Goal: Transaction & Acquisition: Obtain resource

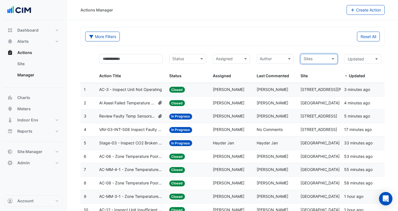
select select "***"
click at [371, 71] on div "Updated Updated" at bounding box center [362, 66] width 37 height 25
click at [384, 80] on span at bounding box center [383, 67] width 2 height 32
click at [376, 87] on div "Updated: 3 minutes ago" at bounding box center [362, 89] width 37 height 6
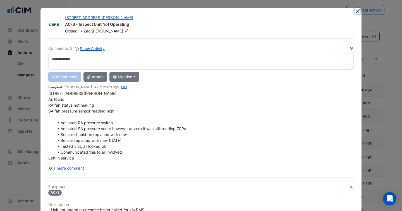
click at [356, 9] on button "Close" at bounding box center [358, 11] width 6 height 6
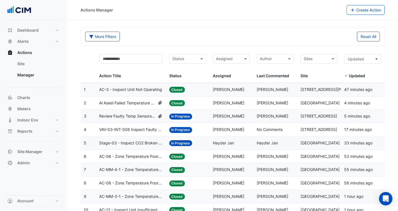
click at [364, 52] on datatable-header-cell "Updated Updated" at bounding box center [363, 67] width 44 height 32
click at [333, 65] on div "Sites Site" at bounding box center [318, 66] width 37 height 25
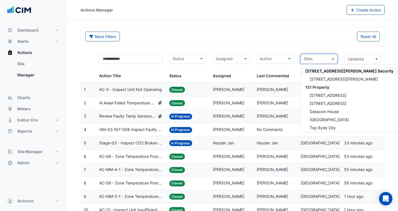
click at [333, 59] on span at bounding box center [333, 59] width 7 height 6
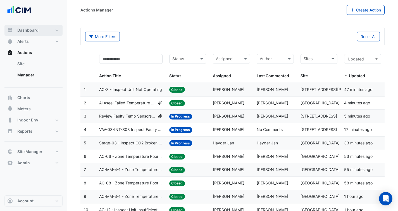
click at [33, 32] on span "Dashboard" at bounding box center [27, 30] width 21 height 6
select select "***"
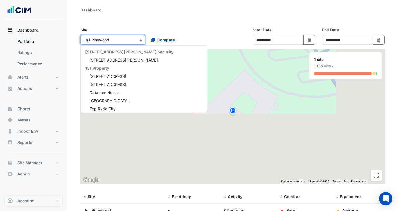
click at [141, 39] on span at bounding box center [141, 40] width 7 height 6
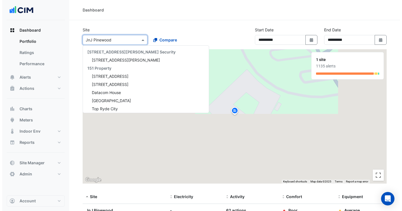
scroll to position [5153, 0]
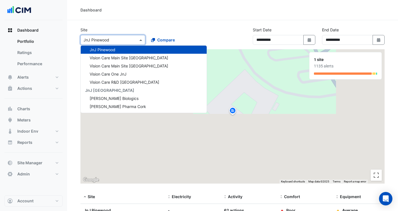
click at [183, 30] on div "Site Select a Site × JnJ Pinewood 141 Walker Street Security 141 Walker Street …" at bounding box center [146, 38] width 139 height 22
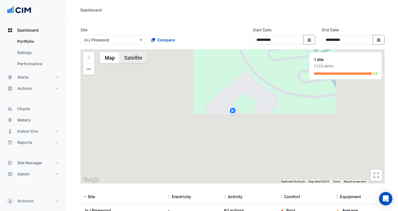
click at [128, 56] on button "Satellite" at bounding box center [134, 57] width 28 height 11
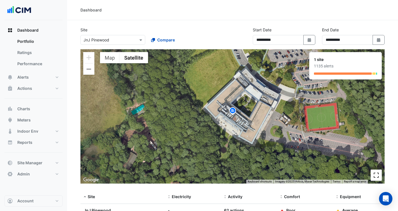
click at [377, 178] on button "Toggle fullscreen view" at bounding box center [376, 174] width 11 height 11
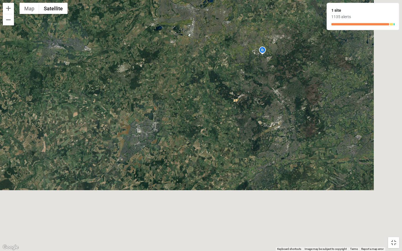
drag, startPoint x: 309, startPoint y: 136, endPoint x: 260, endPoint y: 75, distance: 78.2
click at [256, 71] on div "To activate drag with keyboard, press Alt + Enter. Once in keyboard drag state,…" at bounding box center [201, 125] width 402 height 251
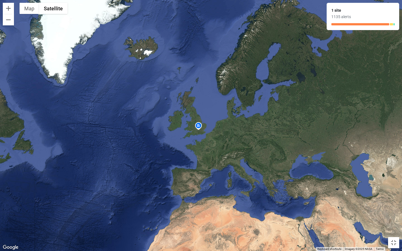
drag, startPoint x: 286, startPoint y: 140, endPoint x: 228, endPoint y: 139, distance: 57.3
click at [228, 139] on div "To activate drag with keyboard, press Alt + Enter. Once in keyboard drag state,…" at bounding box center [201, 125] width 402 height 251
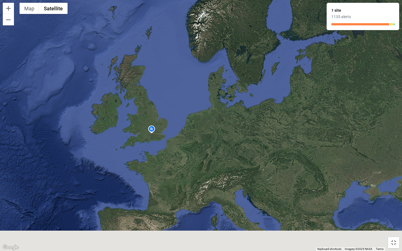
drag, startPoint x: 242, startPoint y: 134, endPoint x: 244, endPoint y: 83, distance: 51.7
click at [244, 83] on div "To activate drag with keyboard, press Alt + Enter. Once in keyboard drag state,…" at bounding box center [201, 125] width 402 height 251
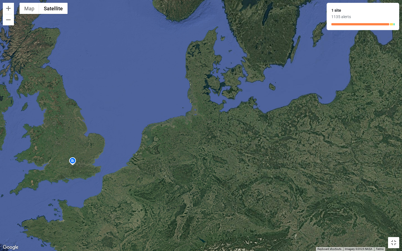
drag, startPoint x: 214, startPoint y: 97, endPoint x: 319, endPoint y: 84, distance: 105.7
click at [319, 85] on div "To activate drag with keyboard, press Alt + Enter. Once in keyboard drag state,…" at bounding box center [201, 125] width 402 height 251
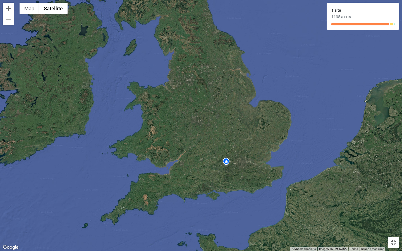
drag, startPoint x: 212, startPoint y: 94, endPoint x: 321, endPoint y: 38, distance: 122.1
click at [321, 38] on div "To activate drag with keyboard, press Alt + Enter. Once in keyboard drag state,…" at bounding box center [201, 125] width 402 height 251
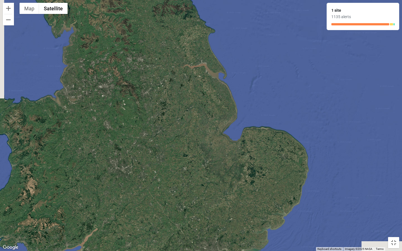
drag, startPoint x: 264, startPoint y: 119, endPoint x: 300, endPoint y: 85, distance: 49.6
click at [301, 86] on div "To activate drag with keyboard, press Alt + Enter. Once in keyboard drag state,…" at bounding box center [201, 125] width 402 height 251
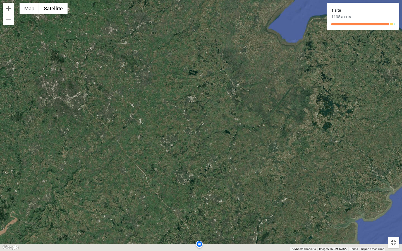
drag, startPoint x: 225, startPoint y: 144, endPoint x: 338, endPoint y: 1, distance: 182.3
click at [339, 0] on div "To activate drag with keyboard, press Alt + Enter. Once in keyboard drag state,…" at bounding box center [201, 125] width 402 height 251
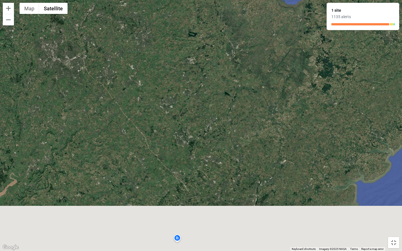
drag, startPoint x: 283, startPoint y: 124, endPoint x: 288, endPoint y: 61, distance: 63.6
click at [288, 59] on div "To activate drag with keyboard, press Alt + Enter. Once in keyboard drag state,…" at bounding box center [201, 125] width 402 height 251
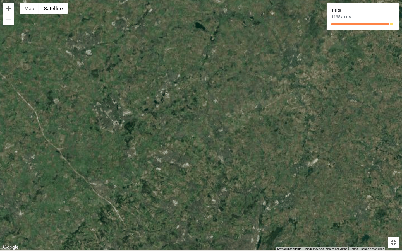
drag, startPoint x: 259, startPoint y: 111, endPoint x: 265, endPoint y: 108, distance: 6.4
click at [268, 107] on div "To activate drag with keyboard, press Alt + Enter. Once in keyboard drag state,…" at bounding box center [201, 125] width 402 height 251
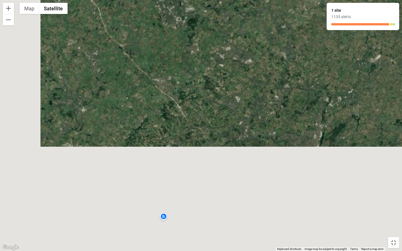
drag, startPoint x: 187, startPoint y: 142, endPoint x: 234, endPoint y: 63, distance: 92.7
click at [242, 40] on div "To activate drag with keyboard, press Alt + Enter. Once in keyboard drag state,…" at bounding box center [201, 125] width 402 height 251
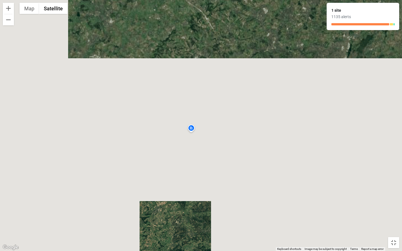
drag, startPoint x: 194, startPoint y: 137, endPoint x: 215, endPoint y: 55, distance: 83.9
click at [215, 53] on div "To activate drag with keyboard, press Alt + Enter. Once in keyboard drag state,…" at bounding box center [201, 125] width 402 height 251
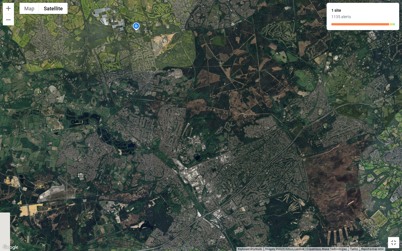
drag, startPoint x: 210, startPoint y: 120, endPoint x: 252, endPoint y: 179, distance: 72.1
click at [252, 179] on div "To activate drag with keyboard, press Alt + Enter. Once in keyboard drag state,…" at bounding box center [201, 125] width 402 height 251
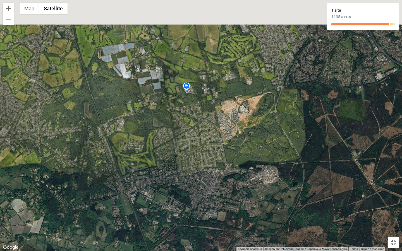
drag, startPoint x: 177, startPoint y: 87, endPoint x: 235, endPoint y: 151, distance: 85.8
click at [235, 151] on div "To activate drag with keyboard, press Alt + Enter. Once in keyboard drag state,…" at bounding box center [201, 125] width 402 height 251
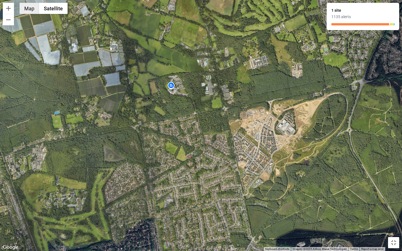
click at [31, 9] on button "Map" at bounding box center [30, 8] width 20 height 11
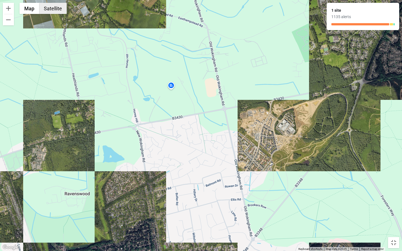
click at [52, 7] on button "Satellite" at bounding box center [53, 8] width 28 height 11
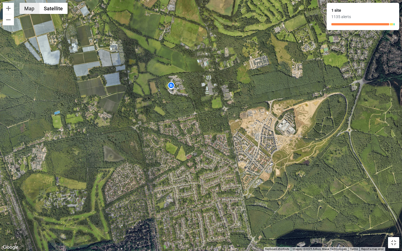
click at [26, 8] on button "Map" at bounding box center [30, 8] width 20 height 11
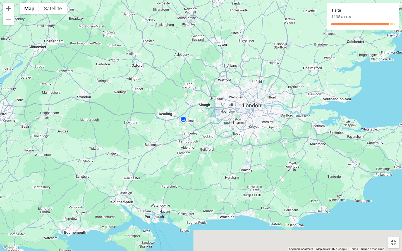
drag, startPoint x: 202, startPoint y: 115, endPoint x: 202, endPoint y: 125, distance: 10.9
click at [202, 128] on div "To activate drag with keyboard, press Alt + Enter. Once in keyboard drag state,…" at bounding box center [201, 125] width 402 height 251
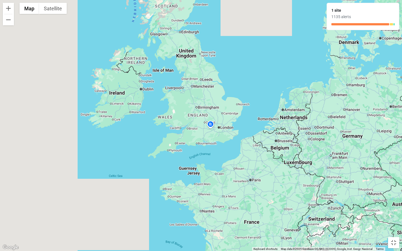
drag, startPoint x: 125, startPoint y: 110, endPoint x: 132, endPoint y: 117, distance: 9.7
click at [132, 117] on div "To activate drag with keyboard, press Alt + Enter. Once in keyboard drag state,…" at bounding box center [201, 125] width 402 height 251
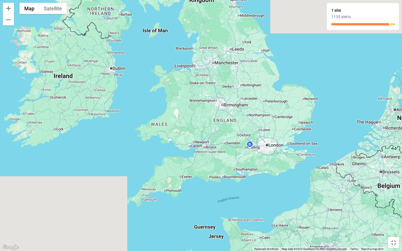
drag, startPoint x: 180, startPoint y: 108, endPoint x: 175, endPoint y: 110, distance: 5.0
click at [175, 110] on div "To activate drag with keyboard, press Alt + Enter. Once in keyboard drag state,…" at bounding box center [201, 125] width 402 height 251
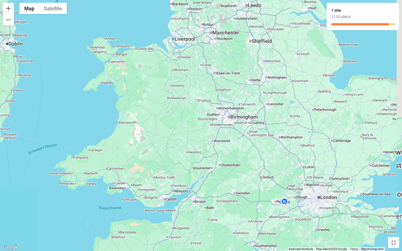
drag, startPoint x: 212, startPoint y: 110, endPoint x: 163, endPoint y: 132, distance: 54.2
click at [163, 132] on div "To activate drag with keyboard, press Alt + Enter. Once in keyboard drag state,…" at bounding box center [201, 125] width 402 height 251
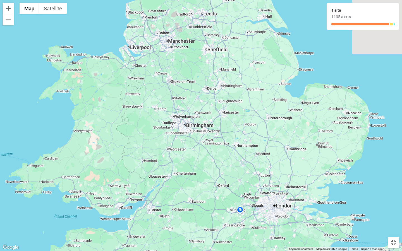
drag, startPoint x: 228, startPoint y: 109, endPoint x: 200, endPoint y: 110, distance: 28.5
click at [200, 110] on div "To activate drag with keyboard, press Alt + Enter. Once in keyboard drag state,…" at bounding box center [201, 125] width 402 height 251
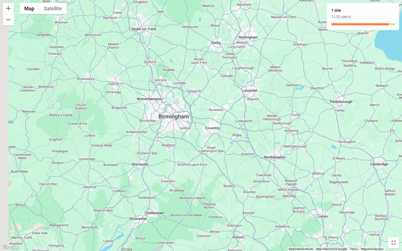
drag, startPoint x: 227, startPoint y: 132, endPoint x: 249, endPoint y: 134, distance: 21.7
click at [249, 134] on div "To activate drag with keyboard, press Alt + Enter. Once in keyboard drag state,…" at bounding box center [201, 125] width 402 height 251
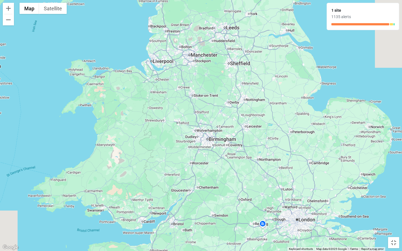
drag, startPoint x: 214, startPoint y: 136, endPoint x: 220, endPoint y: 151, distance: 16.2
click at [220, 151] on div "To activate drag with keyboard, press Alt + Enter. Once in keyboard drag state,…" at bounding box center [201, 125] width 402 height 251
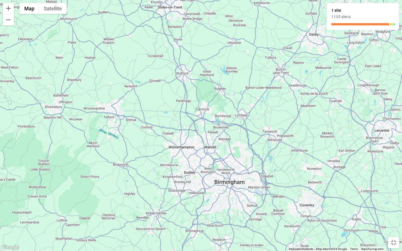
drag, startPoint x: 232, startPoint y: 100, endPoint x: 266, endPoint y: 121, distance: 39.8
click at [266, 121] on div "To activate drag with keyboard, press Alt + Enter. Once in keyboard drag state,…" at bounding box center [201, 125] width 402 height 251
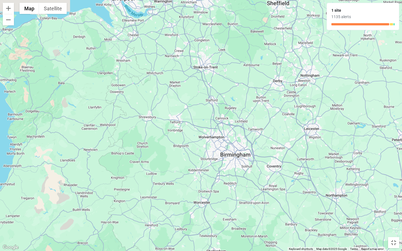
drag, startPoint x: 276, startPoint y: 110, endPoint x: 263, endPoint y: 113, distance: 13.1
click at [263, 113] on div "To activate drag with keyboard, press Alt + Enter. Once in keyboard drag state,…" at bounding box center [201, 125] width 402 height 251
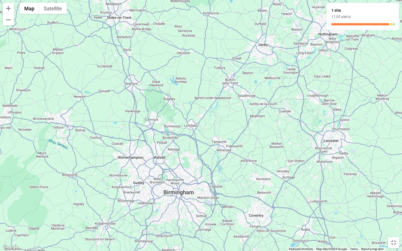
drag, startPoint x: 285, startPoint y: 119, endPoint x: 260, endPoint y: 117, distance: 25.7
click at [260, 117] on div "To activate drag with keyboard, press Alt + Enter. Once in keyboard drag state,…" at bounding box center [201, 125] width 402 height 251
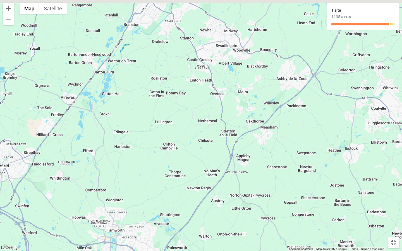
drag, startPoint x: 242, startPoint y: 137, endPoint x: 239, endPoint y: 158, distance: 21.4
click at [242, 155] on div "To activate drag with keyboard, press Alt + Enter. Once in keyboard drag state,…" at bounding box center [201, 125] width 402 height 251
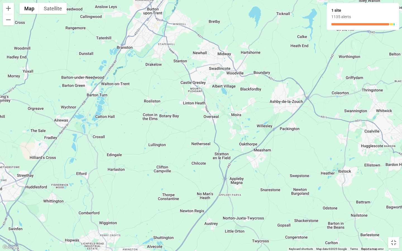
drag, startPoint x: 245, startPoint y: 86, endPoint x: 230, endPoint y: 131, distance: 47.1
click at [230, 131] on div "To activate drag with keyboard, press Alt + Enter. Once in keyboard drag state,…" at bounding box center [201, 125] width 402 height 251
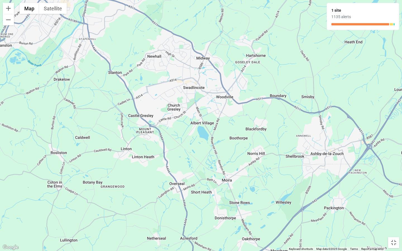
drag, startPoint x: 261, startPoint y: 120, endPoint x: 258, endPoint y: 118, distance: 3.4
click at [258, 118] on div "To activate drag with keyboard, press Alt + Enter. Once in keyboard drag state,…" at bounding box center [201, 125] width 402 height 251
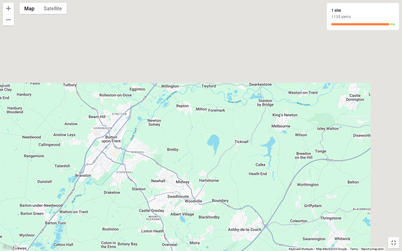
drag, startPoint x: 268, startPoint y: 107, endPoint x: 228, endPoint y: 201, distance: 102.5
click at [228, 202] on div "To activate drag with keyboard, press Alt + Enter. Once in keyboard drag state,…" at bounding box center [201, 125] width 402 height 251
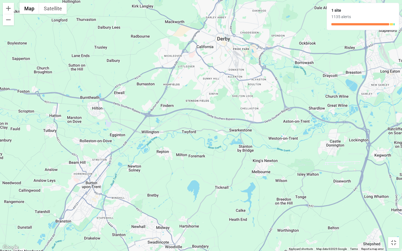
drag, startPoint x: 276, startPoint y: 154, endPoint x: 258, endPoint y: 194, distance: 43.3
click at [258, 194] on div "To activate drag with keyboard, press Alt + Enter. Once in keyboard drag state,…" at bounding box center [201, 125] width 402 height 251
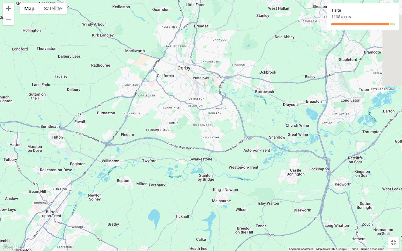
drag, startPoint x: 283, startPoint y: 172, endPoint x: 245, endPoint y: 199, distance: 47.0
click at [245, 199] on div "To activate drag with keyboard, press Alt + Enter. Once in keyboard drag state,…" at bounding box center [201, 125] width 402 height 251
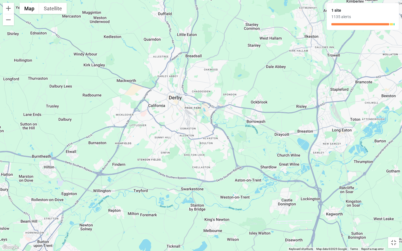
drag, startPoint x: 263, startPoint y: 176, endPoint x: 262, endPoint y: 195, distance: 19.0
click at [254, 206] on div "To activate drag with keyboard, press Alt + Enter. Once in keyboard drag state,…" at bounding box center [201, 125] width 402 height 251
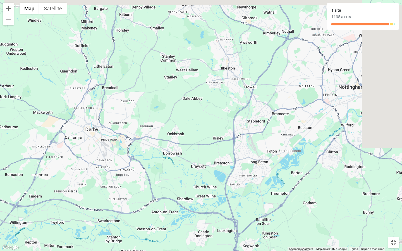
drag, startPoint x: 234, startPoint y: 194, endPoint x: 201, endPoint y: 204, distance: 34.4
click at [201, 204] on div "To activate drag with keyboard, press Alt + Enter. Once in keyboard drag state,…" at bounding box center [201, 125] width 402 height 251
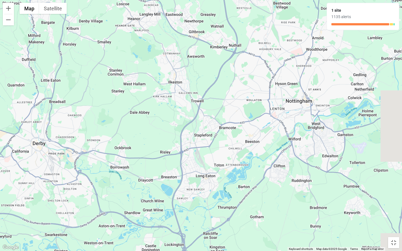
drag, startPoint x: 249, startPoint y: 182, endPoint x: 194, endPoint y: 197, distance: 57.3
click at [194, 197] on div "To activate drag with keyboard, press Alt + Enter. Once in keyboard drag state,…" at bounding box center [201, 125] width 402 height 251
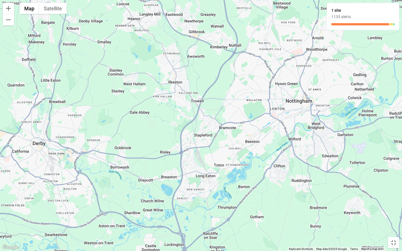
drag, startPoint x: 240, startPoint y: 183, endPoint x: 192, endPoint y: 224, distance: 63.6
click at [192, 210] on div "To activate drag with keyboard, press Alt + Enter. Once in keyboard drag state,…" at bounding box center [201, 125] width 402 height 251
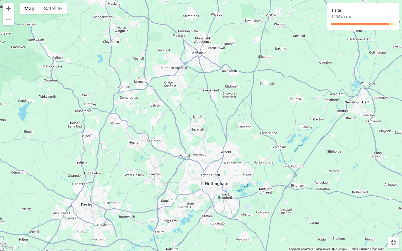
click at [228, 24] on div "To activate drag with keyboard, press Alt + Enter. Once in keyboard drag state,…" at bounding box center [201, 125] width 402 height 251
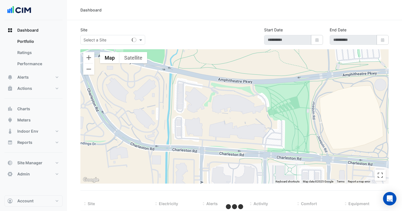
type input "**********"
select select "***"
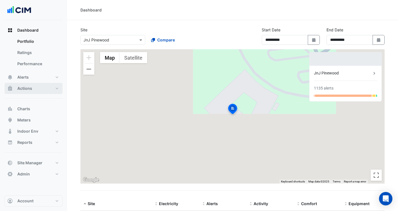
click at [27, 85] on span "Actions" at bounding box center [24, 88] width 15 height 6
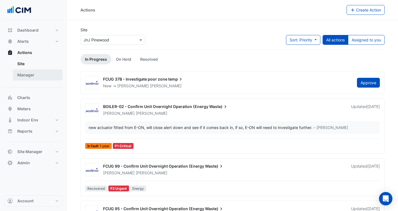
click at [33, 76] on link "Manager" at bounding box center [38, 74] width 50 height 11
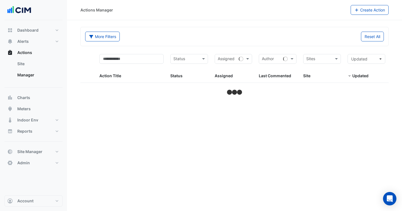
select select "***"
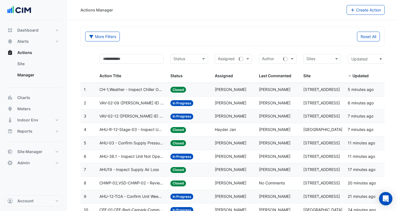
click at [248, 60] on span at bounding box center [248, 59] width 7 height 6
click at [293, 58] on span at bounding box center [292, 59] width 7 height 6
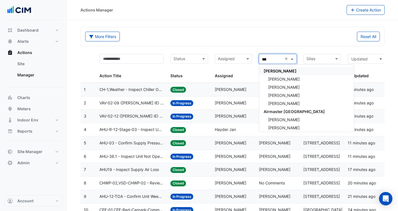
type input "****"
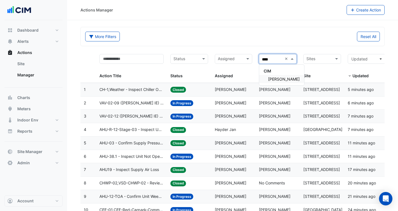
click at [280, 77] on span "[PERSON_NAME]" at bounding box center [284, 79] width 32 height 5
click at [332, 59] on div "Sites" at bounding box center [322, 59] width 38 height 10
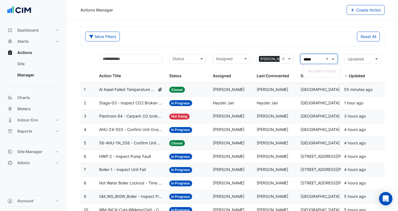
type input "****"
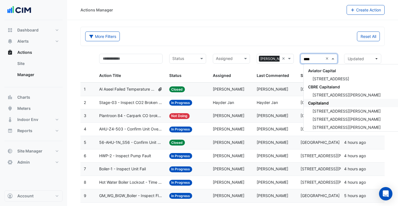
click at [319, 103] on span "Capitaland" at bounding box center [318, 103] width 21 height 5
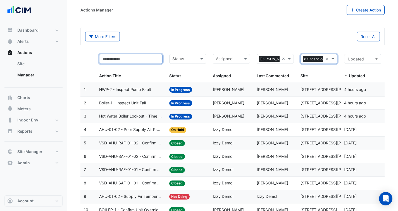
drag, startPoint x: 148, startPoint y: 58, endPoint x: 152, endPoint y: 59, distance: 3.5
click at [149, 59] on input "text" at bounding box center [130, 59] width 63 height 10
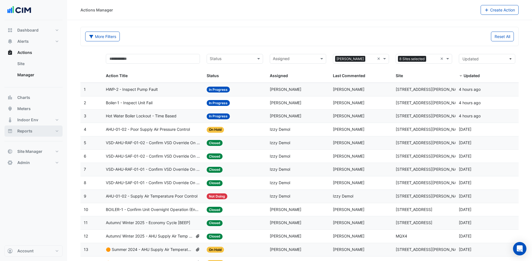
click at [25, 135] on button "Reports" at bounding box center [33, 130] width 58 height 11
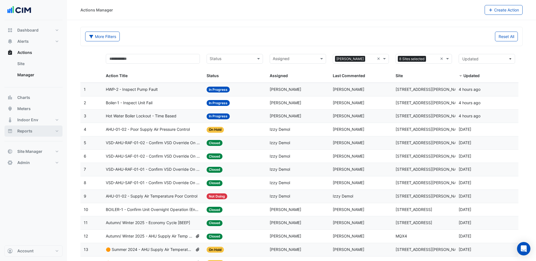
select select "***"
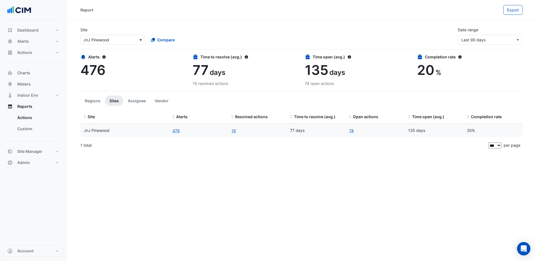
click at [142, 39] on span at bounding box center [141, 40] width 7 height 6
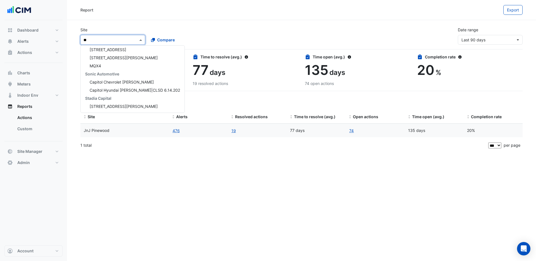
scroll to position [512, 0]
type input "*"
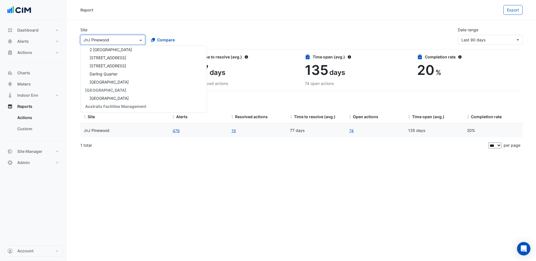
drag, startPoint x: 120, startPoint y: 39, endPoint x: 83, endPoint y: 40, distance: 36.6
click at [84, 40] on input "text" at bounding box center [107, 40] width 47 height 6
click at [127, 39] on input "text" at bounding box center [107, 40] width 47 height 6
click at [127, 40] on input "text" at bounding box center [107, 40] width 47 height 6
click at [126, 40] on input "text" at bounding box center [107, 40] width 47 height 6
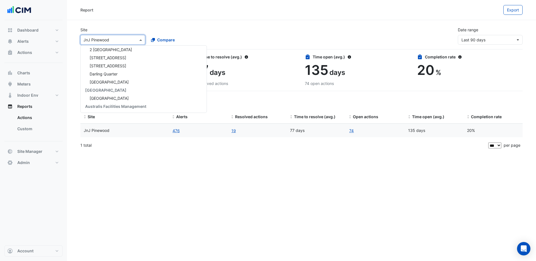
click at [118, 41] on input "text" at bounding box center [107, 40] width 47 height 6
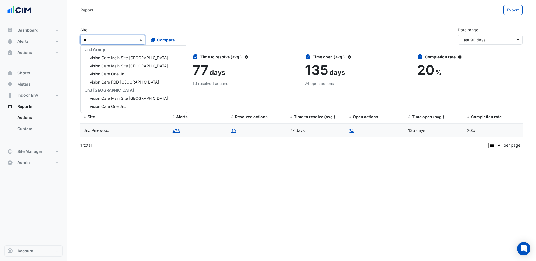
type input "*"
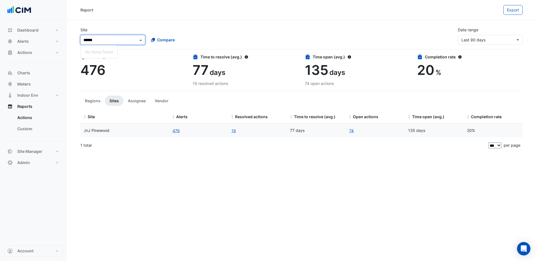
scroll to position [0, 0]
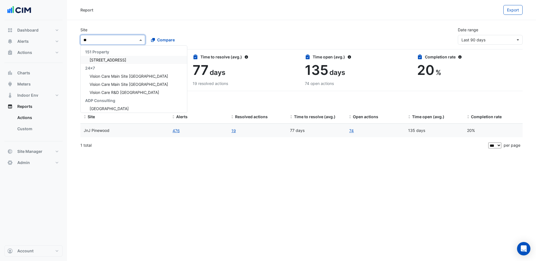
type input "*"
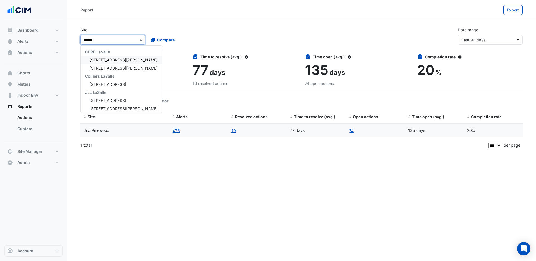
type input "*******"
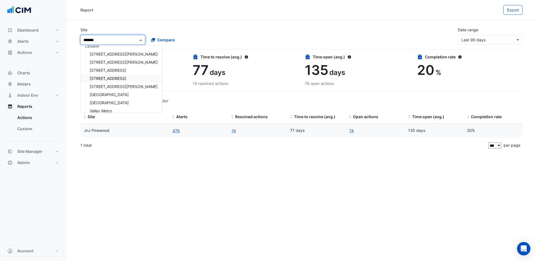
scroll to position [102, 0]
click at [96, 53] on span "[STREET_ADDRESS][PERSON_NAME]" at bounding box center [124, 55] width 68 height 5
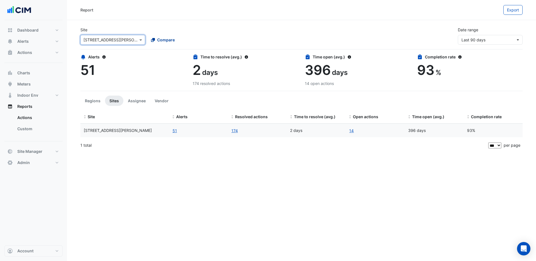
click at [161, 39] on span "Compare" at bounding box center [166, 40] width 18 height 6
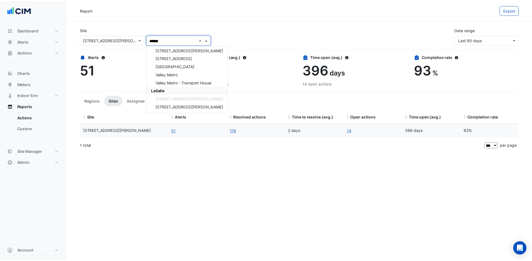
scroll to position [60, 0]
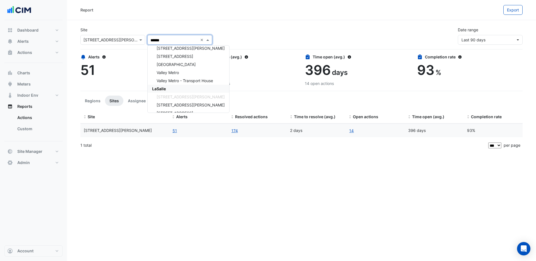
click at [165, 89] on span "LaSalle" at bounding box center [159, 88] width 14 height 5
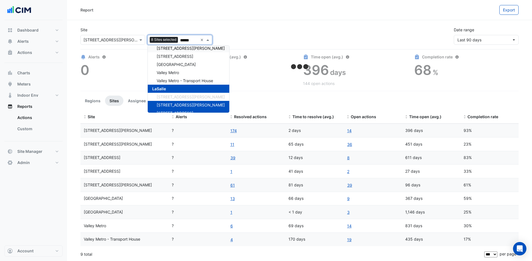
type input "******"
click at [232, 33] on div "Site Select a Site × [STREET_ADDRESS][PERSON_NAME] Add sites to compare 8 Sites…" at bounding box center [299, 33] width 445 height 22
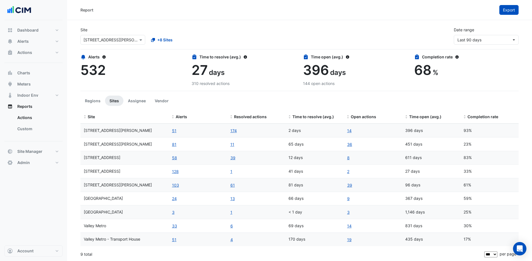
click at [402, 10] on span "Export" at bounding box center [509, 10] width 12 height 5
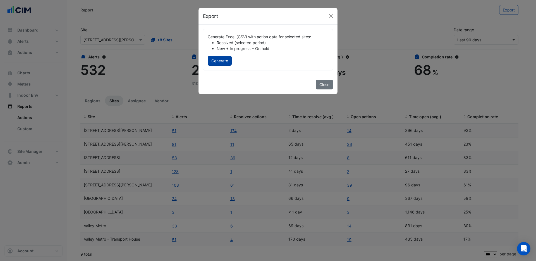
click at [228, 61] on button "Generate" at bounding box center [220, 61] width 24 height 10
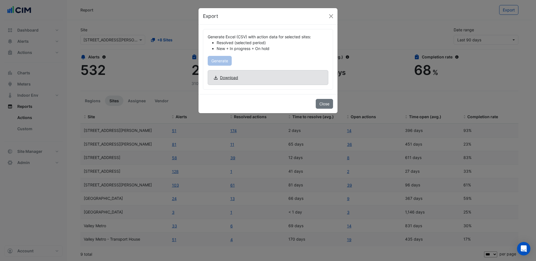
click at [230, 77] on span "Download" at bounding box center [229, 78] width 18 height 6
click at [325, 102] on button "Close" at bounding box center [324, 104] width 17 height 10
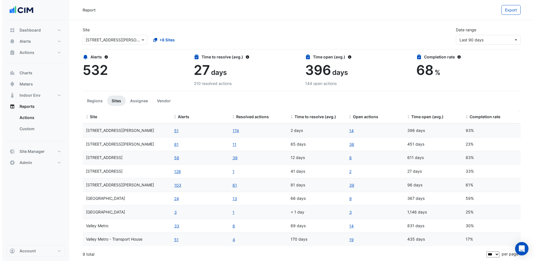
scroll to position [0, 0]
drag, startPoint x: 81, startPoint y: 99, endPoint x: 122, endPoint y: 107, distance: 41.4
click at [122, 107] on section "Site Select a Site × [STREET_ADDRESS][PERSON_NAME] +8 Sites Date range Last 90 …" at bounding box center [299, 140] width 465 height 241
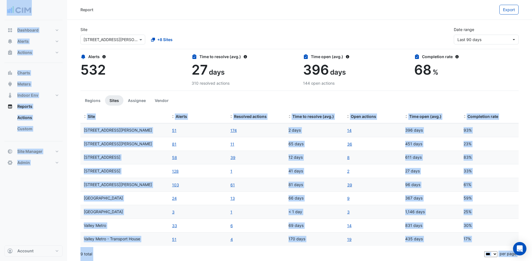
drag, startPoint x: 83, startPoint y: 118, endPoint x: 468, endPoint y: 265, distance: 412.0
click at [402, 210] on html "Report Export Site Select a Site × [STREET_ADDRESS][PERSON_NAME] +8 Sites Date …" at bounding box center [266, 130] width 532 height 261
copy body "Site Alerts Resolved actions Time to resolve (avg.) Open actions Time open (avg…"
click at [240, 159] on div "39" at bounding box center [256, 157] width 52 height 7
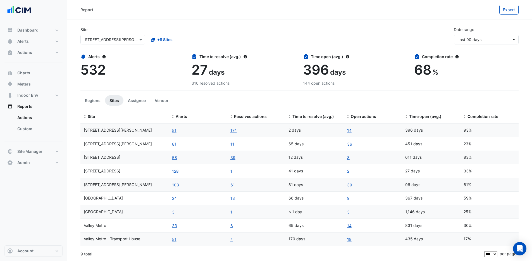
click at [402, 70] on div "68 %" at bounding box center [466, 70] width 104 height 16
click at [317, 71] on span "396" at bounding box center [316, 69] width 26 height 16
drag, startPoint x: 312, startPoint y: 71, endPoint x: 344, endPoint y: 71, distance: 32.4
click at [344, 71] on div "396 days" at bounding box center [355, 70] width 104 height 16
click at [350, 72] on div "396 days" at bounding box center [355, 70] width 104 height 16
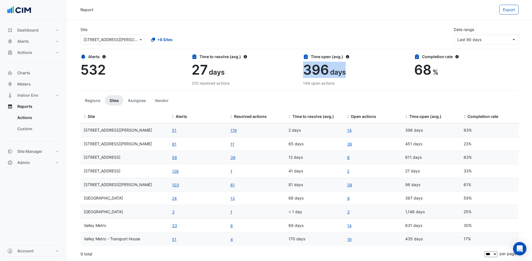
drag, startPoint x: 348, startPoint y: 73, endPoint x: 307, endPoint y: 72, distance: 41.3
click at [307, 72] on div "396 days" at bounding box center [355, 70] width 104 height 16
drag, startPoint x: 195, startPoint y: 68, endPoint x: 224, endPoint y: 70, distance: 28.5
click at [224, 70] on div "27 days" at bounding box center [244, 70] width 104 height 16
